Goal: Entertainment & Leisure: Consume media (video, audio)

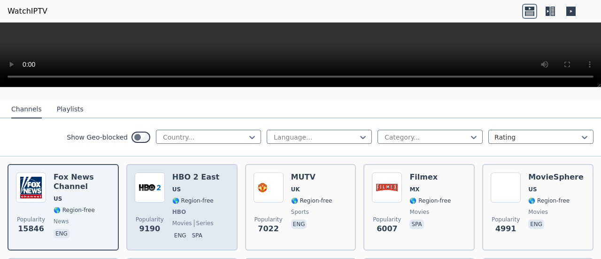
scroll to position [94, 0]
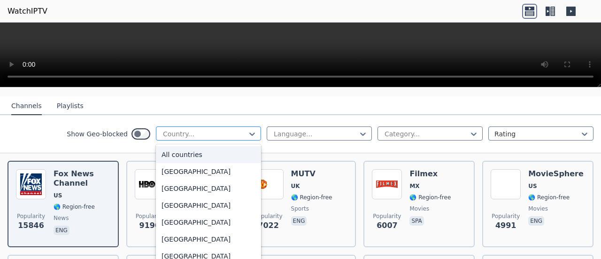
click at [230, 129] on div at bounding box center [204, 133] width 85 height 9
type input "***"
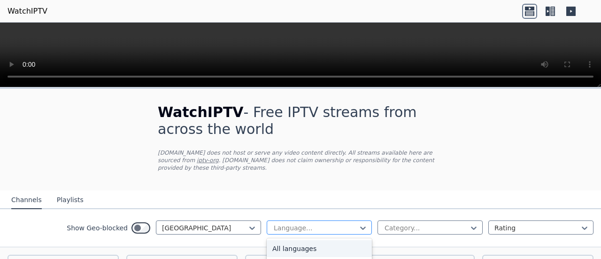
click at [273, 223] on div at bounding box center [315, 227] width 85 height 9
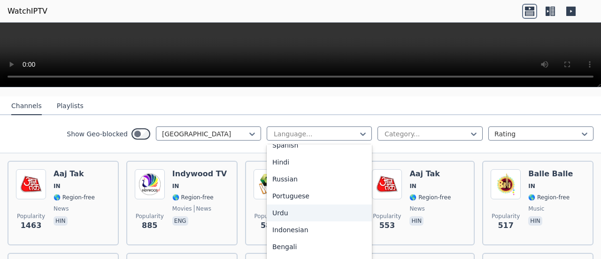
scroll to position [188, 0]
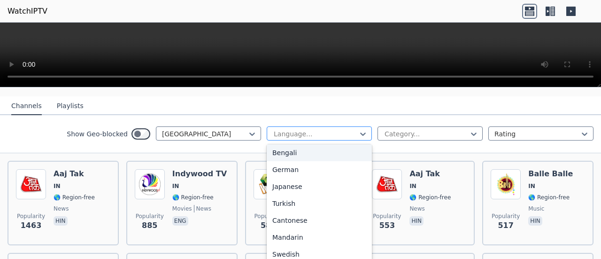
click at [302, 126] on div "Language..." at bounding box center [319, 133] width 105 height 14
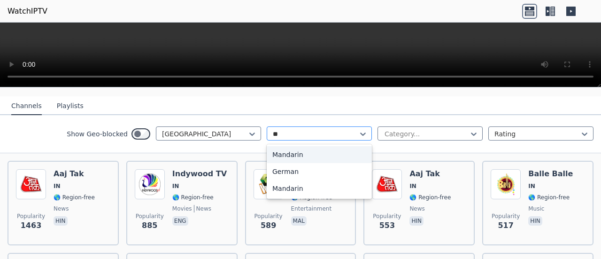
type input "*"
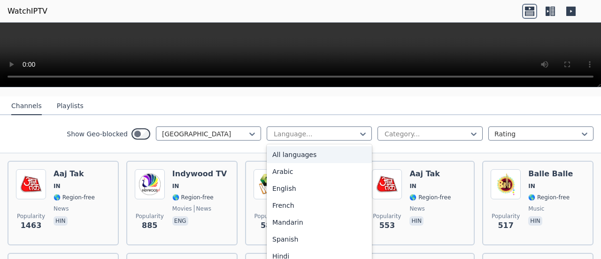
click at [293, 150] on div "All languages" at bounding box center [319, 154] width 105 height 17
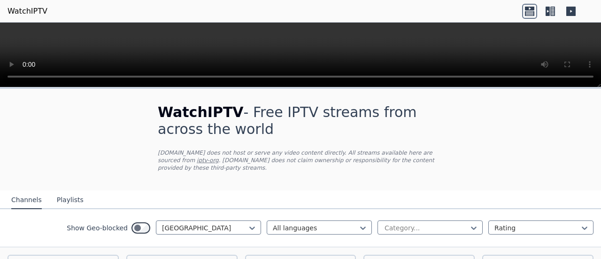
click at [417, 127] on h1 "WatchIPTV - Free IPTV streams from across the world" at bounding box center [300, 121] width 285 height 34
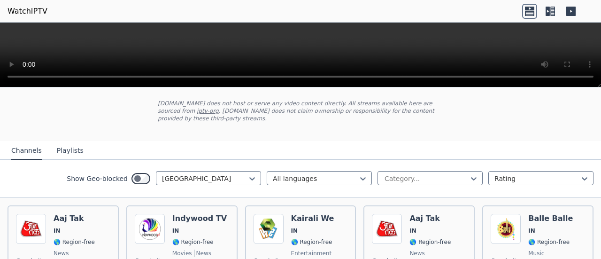
scroll to position [47, 0]
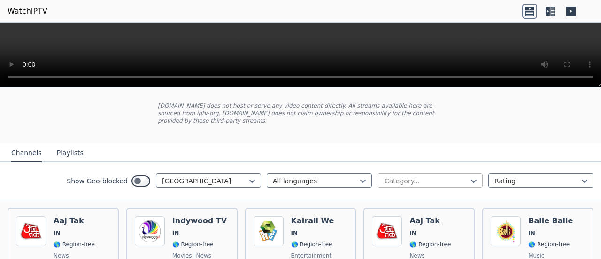
click at [396, 173] on div "Category..." at bounding box center [429, 180] width 105 height 14
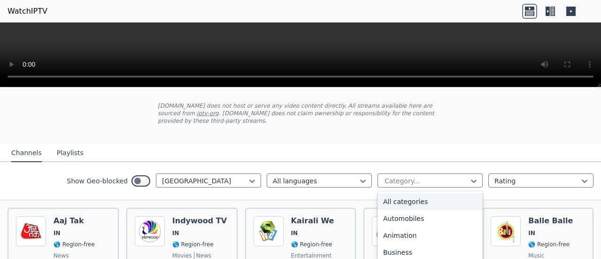
click at [398, 193] on div "All categories" at bounding box center [429, 201] width 105 height 17
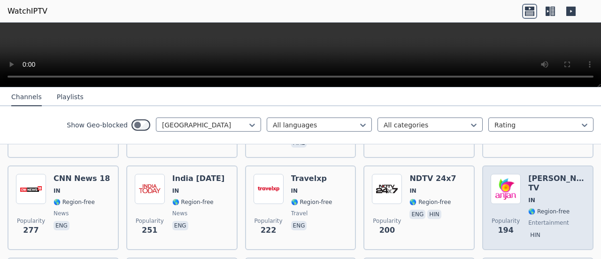
scroll to position [375, 0]
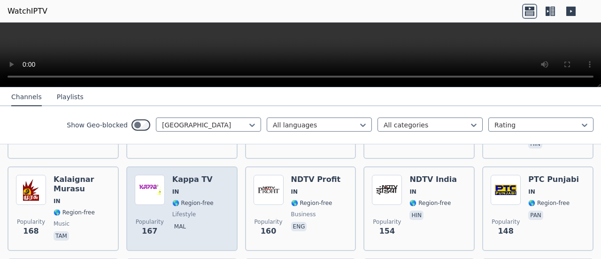
click at [158, 175] on img at bounding box center [150, 190] width 30 height 30
